Goal: Task Accomplishment & Management: Use online tool/utility

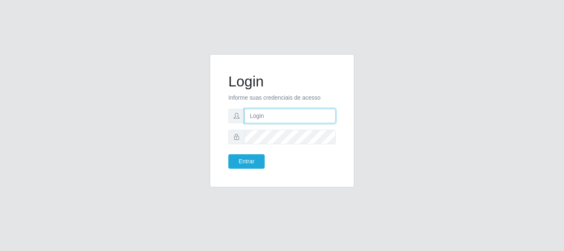
click at [261, 114] on input "text" at bounding box center [289, 116] width 91 height 14
type input "[EMAIL_ADDRESS][PERSON_NAME][DOMAIN_NAME]"
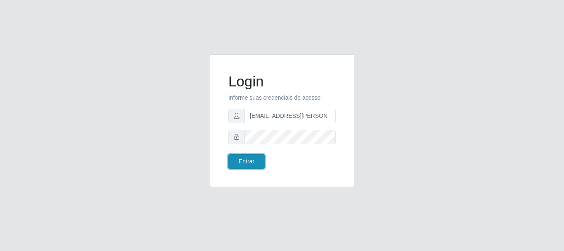
click at [254, 157] on button "Entrar" at bounding box center [246, 161] width 36 height 14
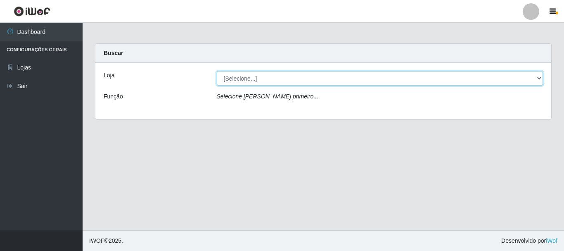
click at [217, 71] on select "[Selecione...] Super Show - [PERSON_NAME]" at bounding box center [380, 78] width 327 height 14
select select "120"
click option "Super Show - [PERSON_NAME]" at bounding box center [0, 0] width 0 height 0
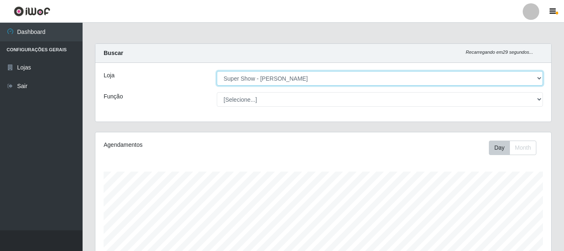
scroll to position [171, 456]
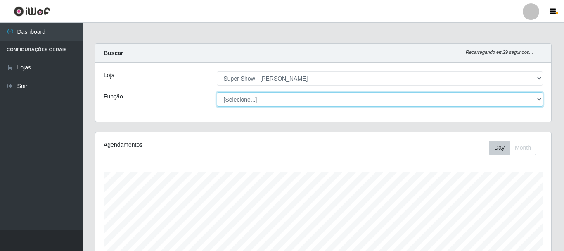
click at [217, 92] on select "[Selecione...] ASG Auxiliar de Estacionamento Balconista Embalador Embalador + …" at bounding box center [380, 99] width 327 height 14
select select "16"
click option "ASG" at bounding box center [0, 0] width 0 height 0
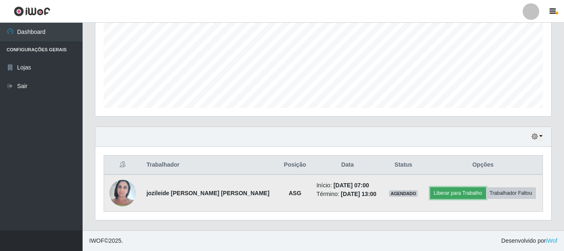
click at [456, 188] on button "Liberar para Trabalho" at bounding box center [458, 193] width 56 height 12
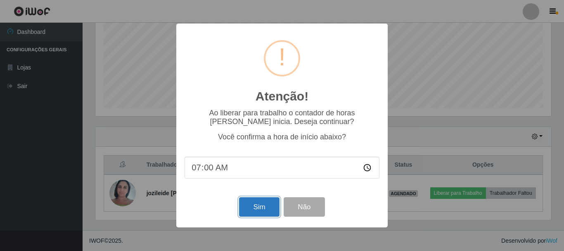
click at [255, 204] on button "Sim" at bounding box center [259, 206] width 40 height 19
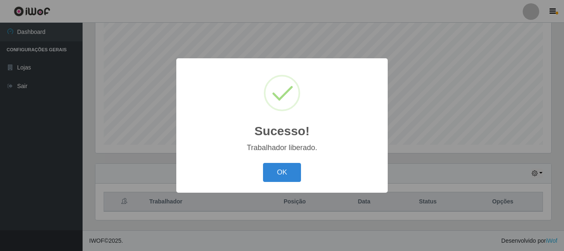
scroll to position [151, 0]
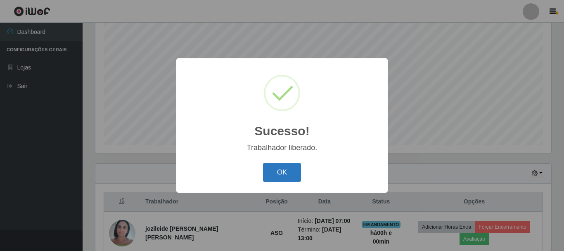
click at [292, 170] on button "OK" at bounding box center [282, 172] width 38 height 19
